Goal: Transaction & Acquisition: Purchase product/service

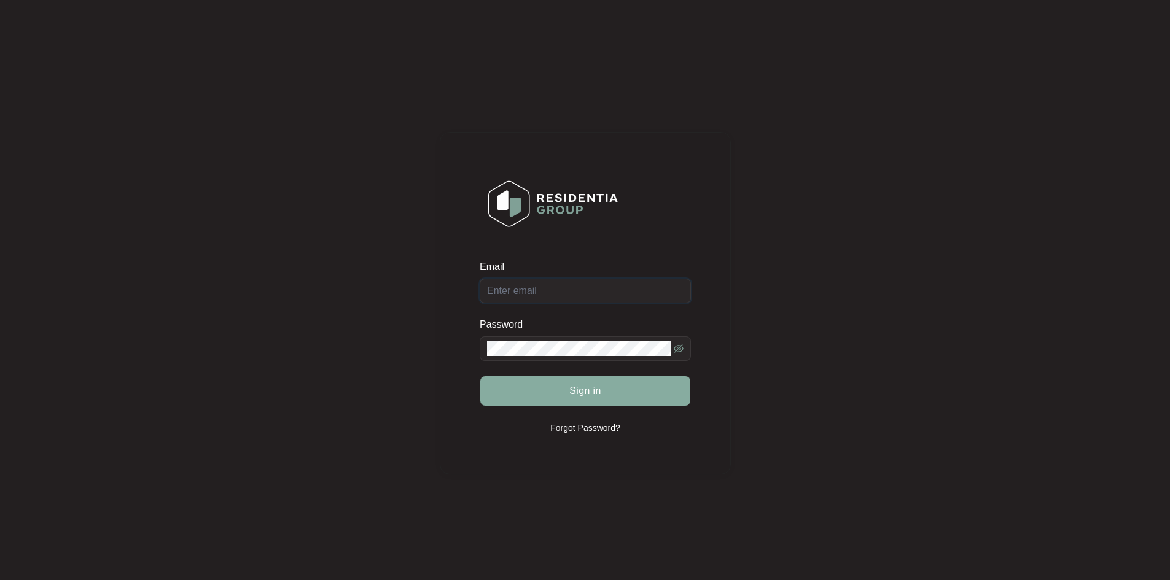
type input "[EMAIL_ADDRESS][DOMAIN_NAME]"
click at [588, 386] on span "Sign in" at bounding box center [585, 391] width 32 height 15
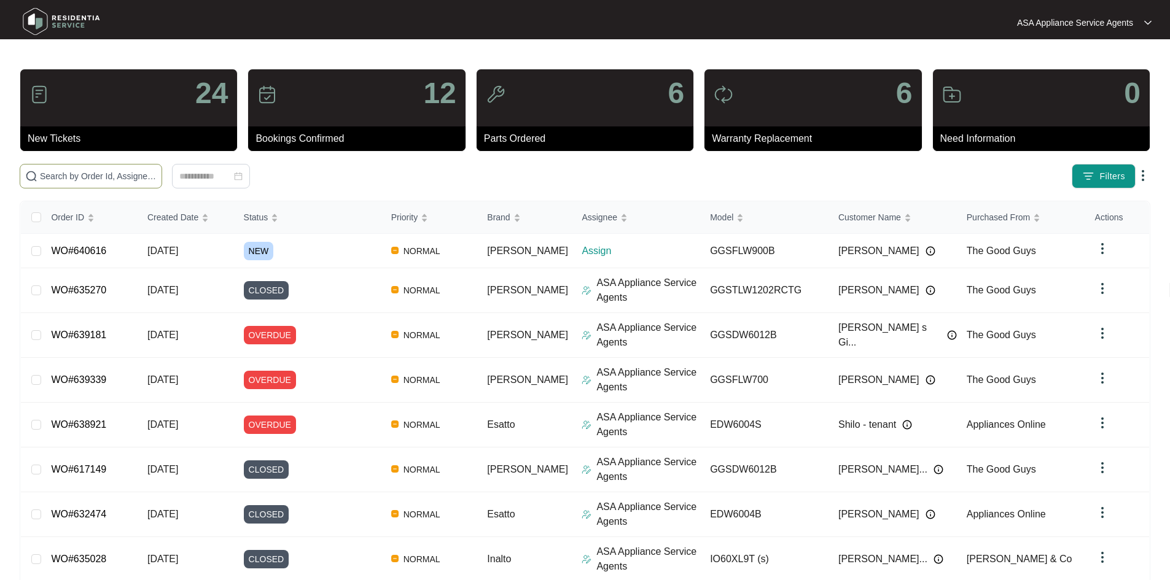
click at [162, 185] on span at bounding box center [91, 176] width 142 height 25
click at [157, 173] on input "text" at bounding box center [98, 177] width 117 height 14
paste input "WO#637329"
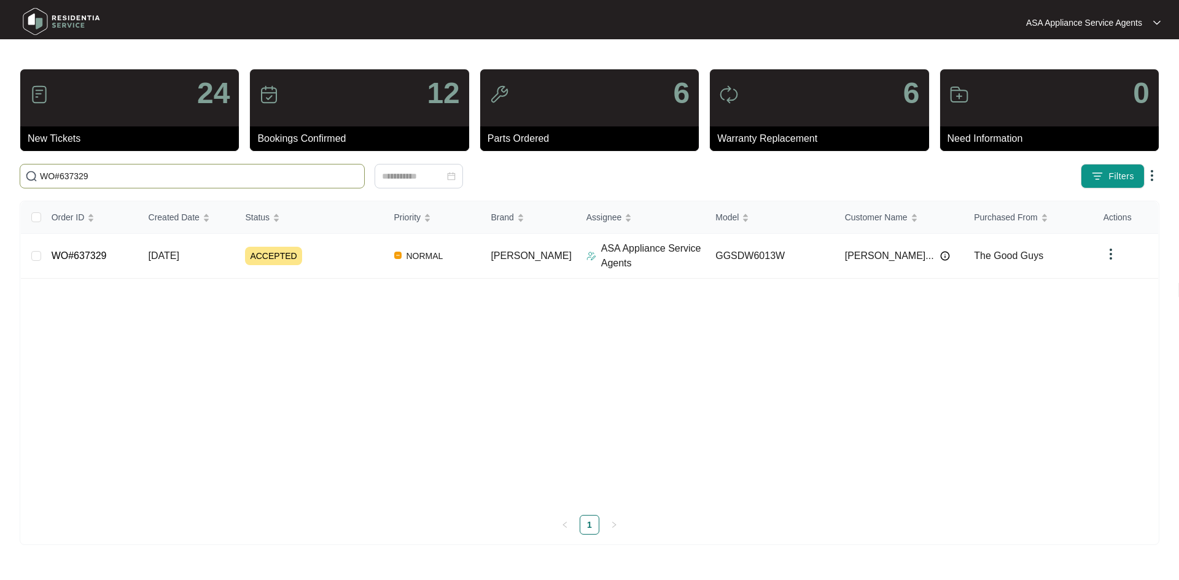
type input "WO#637329"
click at [262, 252] on span "ACCEPTED" at bounding box center [273, 256] width 57 height 18
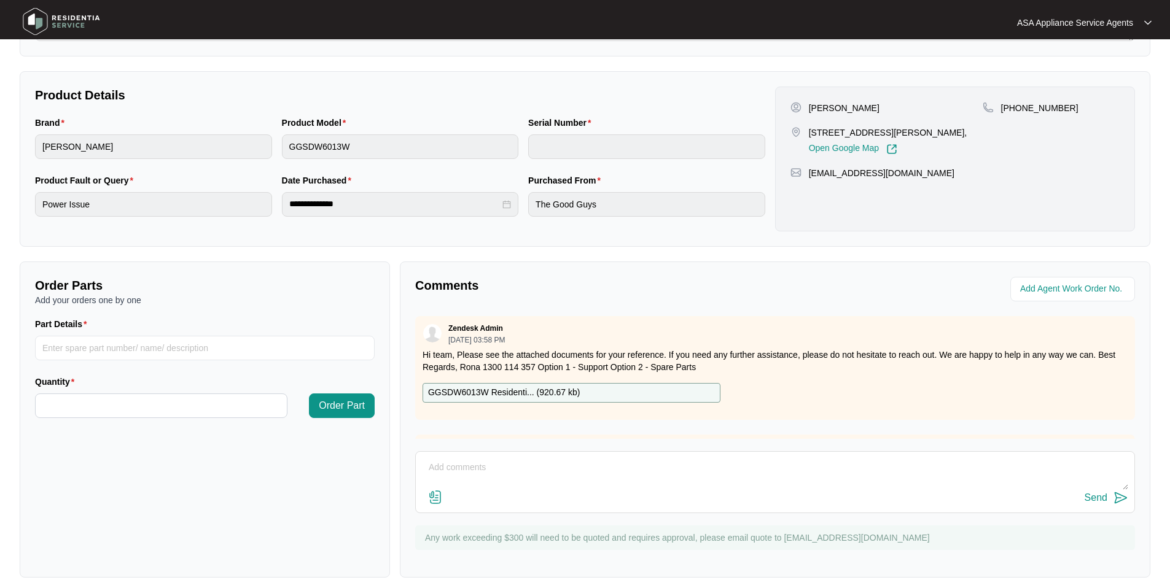
scroll to position [235, 0]
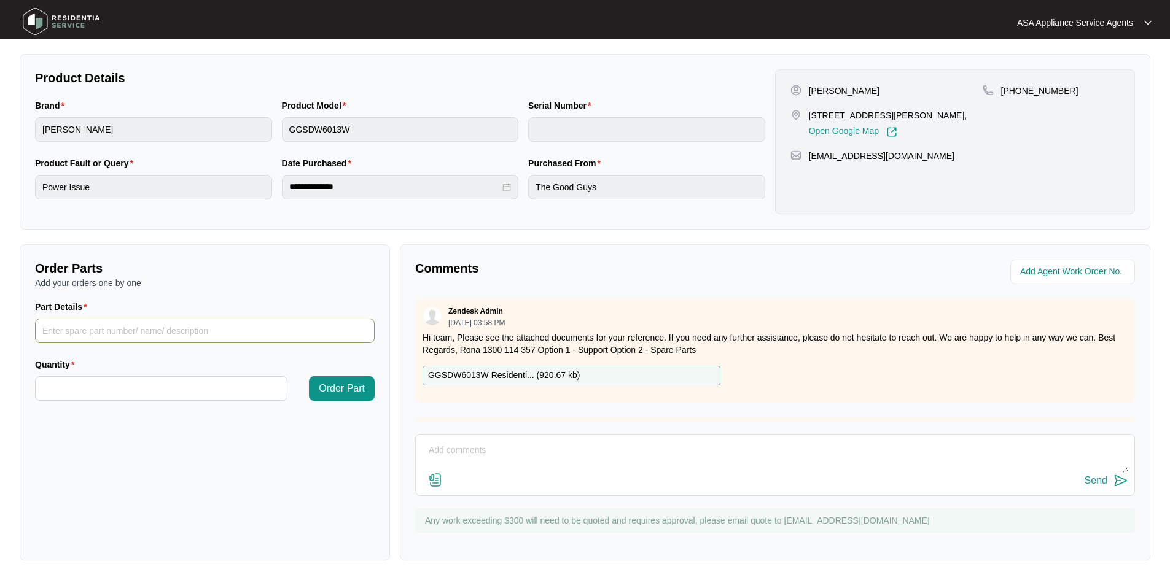
click at [160, 327] on input "Part Details" at bounding box center [205, 331] width 340 height 25
paste input "SP15240"
type input "SP15240"
click at [170, 391] on input "Quantity" at bounding box center [161, 388] width 251 height 23
type input "*"
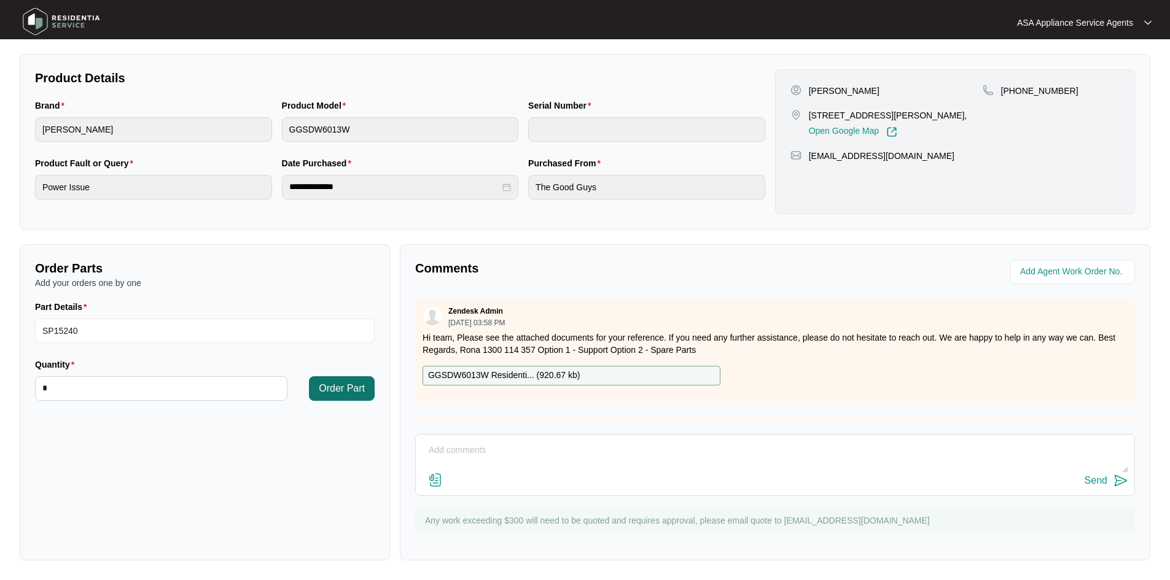
click at [351, 386] on span "Order Part" at bounding box center [342, 388] width 46 height 15
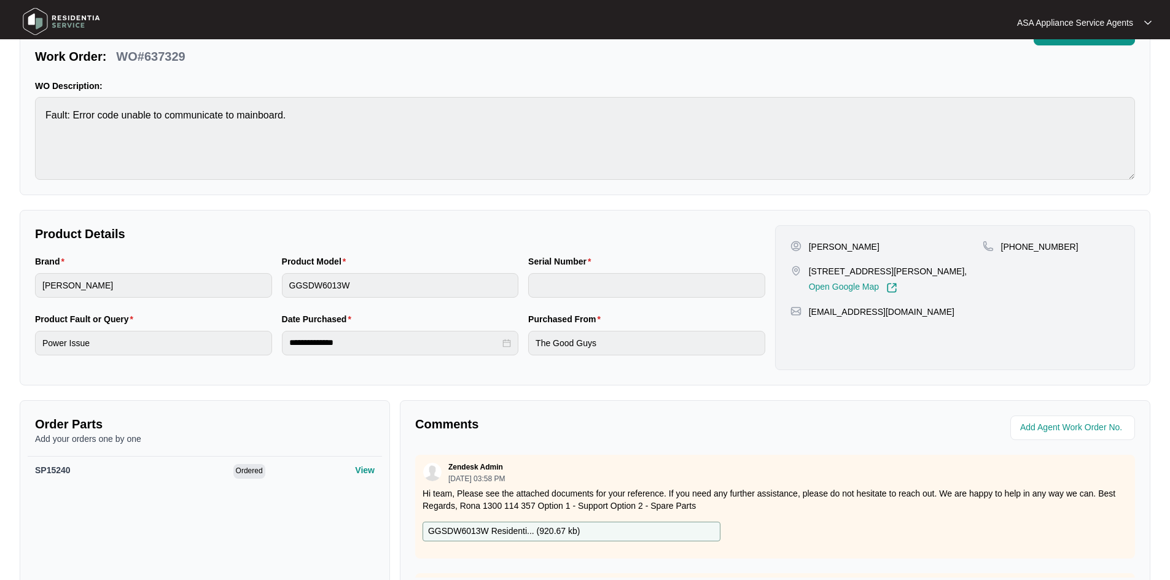
scroll to position [237, 0]
